Goal: Browse casually

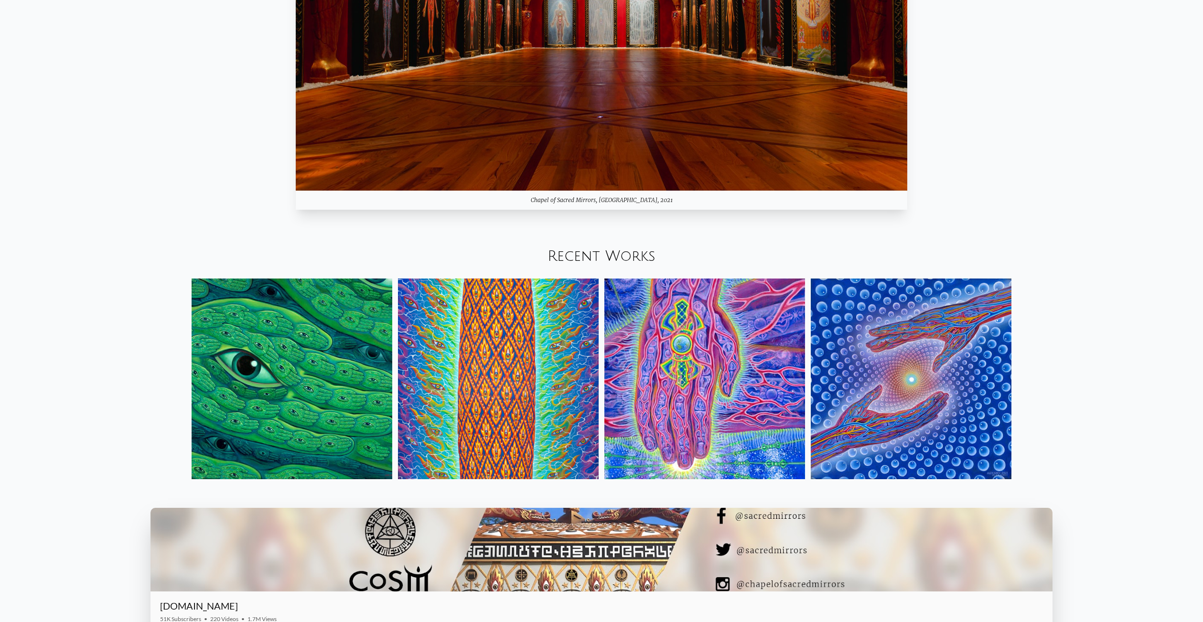
scroll to position [1319, 0]
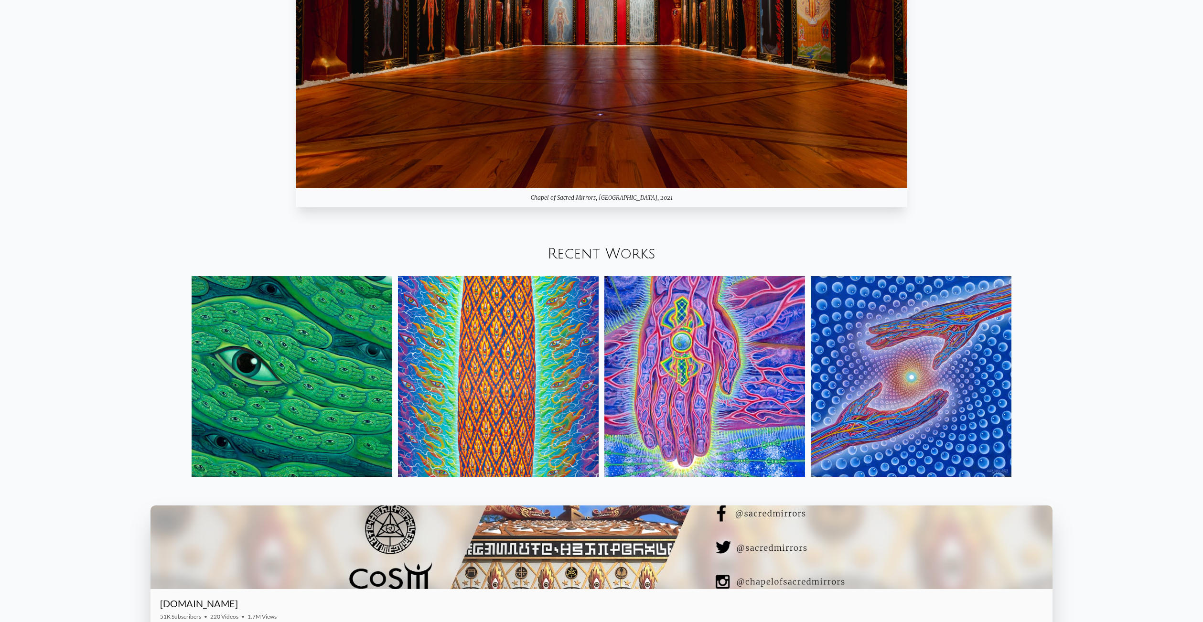
click at [658, 350] on img at bounding box center [705, 376] width 201 height 201
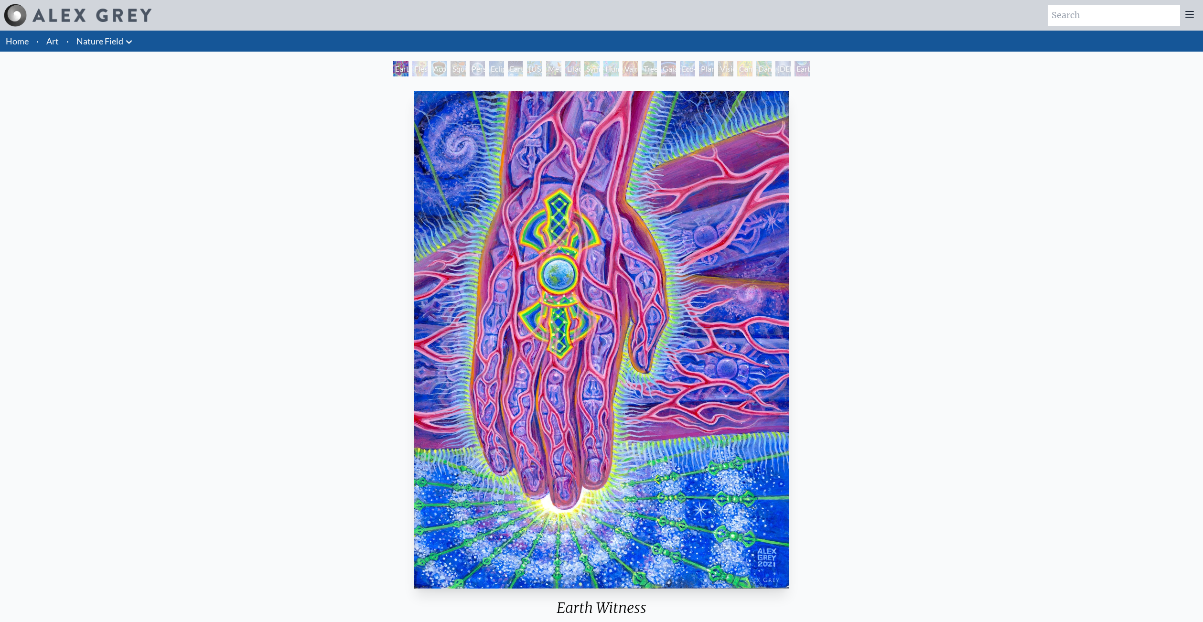
click at [109, 19] on img at bounding box center [92, 15] width 119 height 13
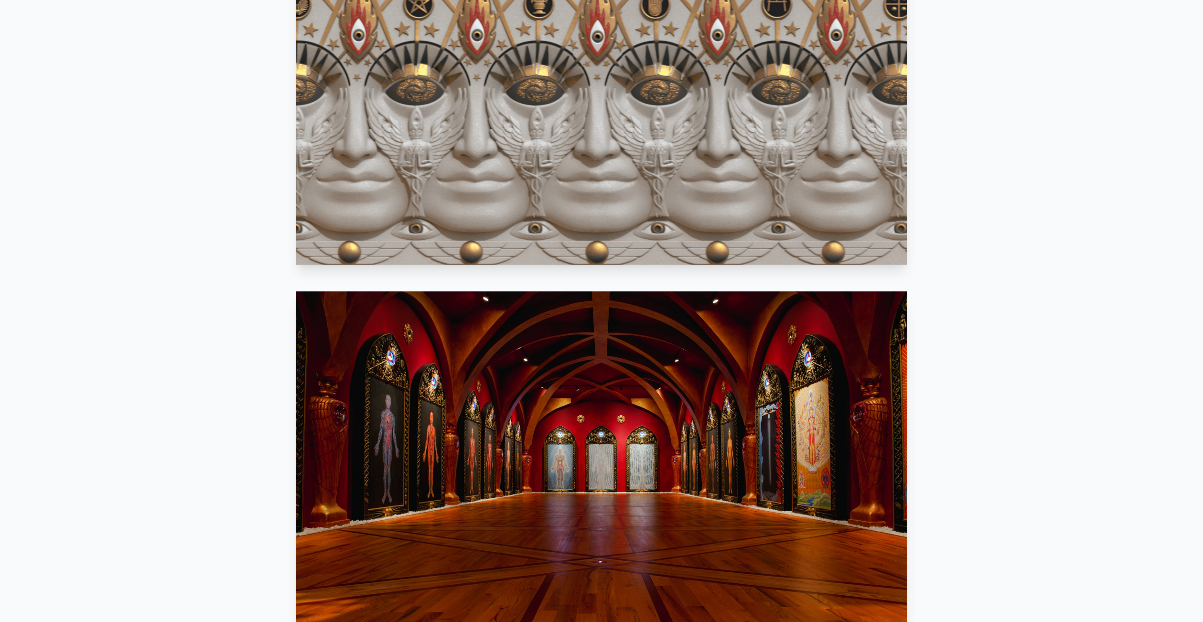
scroll to position [923, 0]
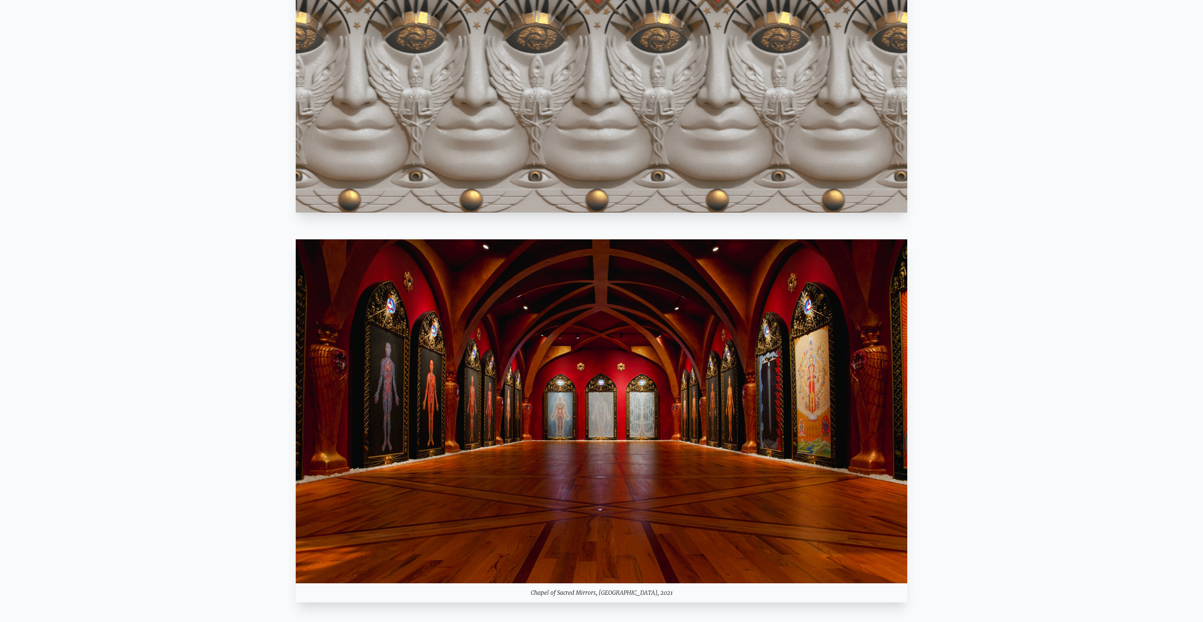
click at [757, 383] on img at bounding box center [602, 411] width 612 height 344
click at [694, 191] on video "Your browser does not support the video tag." at bounding box center [602, 41] width 612 height 344
